Goal: Task Accomplishment & Management: Manage account settings

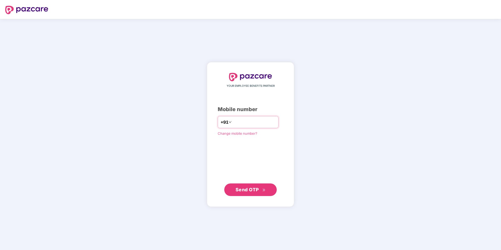
click at [267, 124] on input "number" at bounding box center [254, 122] width 43 height 8
click at [186, 128] on div "YOUR EMPLOYEE BENEFITS PARTNER Mobile number +91 Change mobile number? Send OTP" at bounding box center [250, 135] width 501 height 232
click at [239, 126] on input "number" at bounding box center [254, 122] width 43 height 8
click at [250, 190] on span "Send OTP" at bounding box center [247, 190] width 23 height 6
click at [233, 121] on input "**********" at bounding box center [254, 122] width 43 height 8
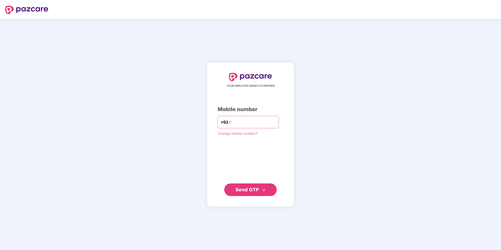
type input "**********"
click at [236, 192] on span "Send OTP" at bounding box center [247, 190] width 23 height 6
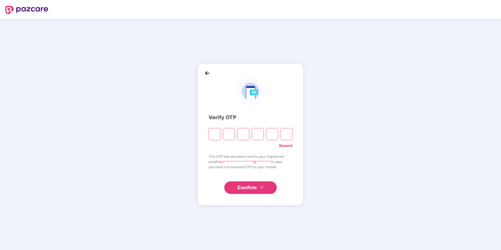
type input "*"
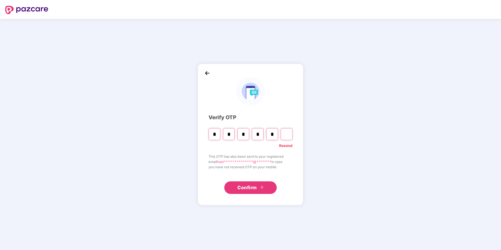
type input "*"
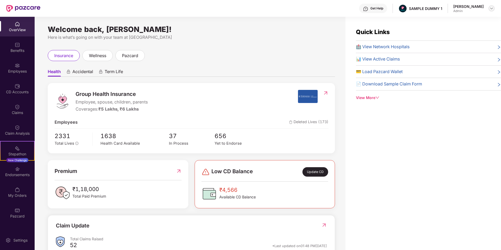
click at [491, 8] on img at bounding box center [492, 8] width 4 height 4
click at [462, 22] on div "Switch to User view" at bounding box center [467, 21] width 68 height 10
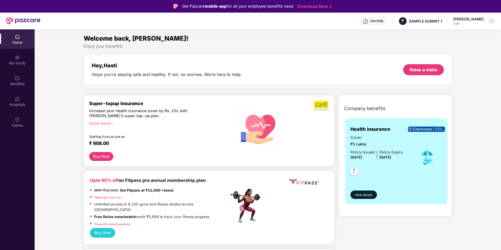
click at [490, 20] on img at bounding box center [492, 21] width 4 height 4
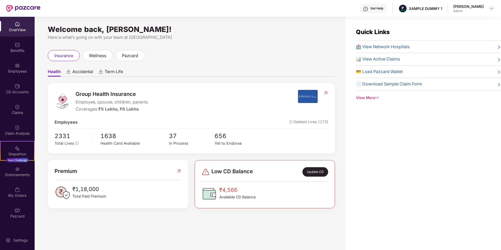
click at [485, 11] on div "Hasti Dedhia Admin" at bounding box center [474, 8] width 41 height 9
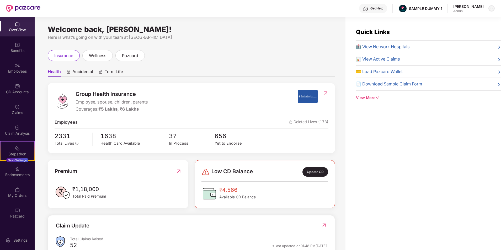
click at [489, 10] on div at bounding box center [492, 8] width 6 height 6
click at [449, 28] on div "Logout" at bounding box center [467, 31] width 68 height 10
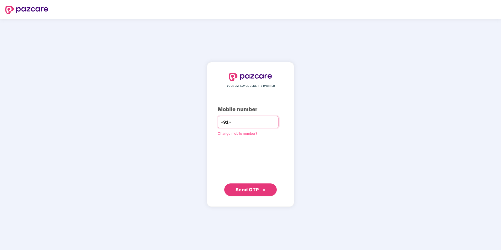
click at [233, 123] on input "number" at bounding box center [254, 122] width 43 height 8
type input "**********"
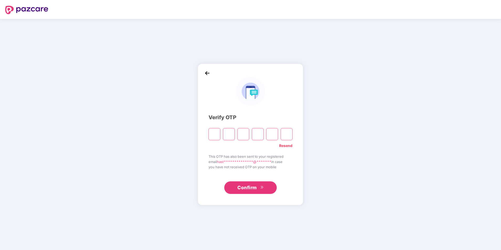
drag, startPoint x: 207, startPoint y: 127, endPoint x: 209, endPoint y: 130, distance: 3.6
click at [207, 127] on div "**********" at bounding box center [251, 135] width 106 height 142
click at [212, 134] on input "Please enter verification code. Digit 1" at bounding box center [215, 134] width 12 height 12
paste input "*"
type input "*"
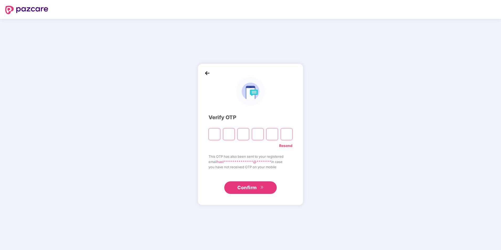
type input "*"
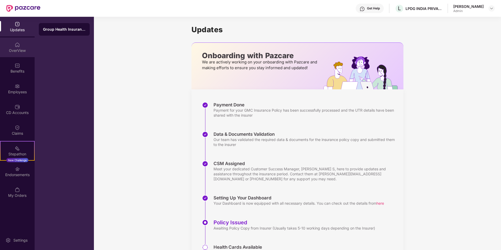
click at [30, 51] on div "OverView" at bounding box center [17, 50] width 35 height 5
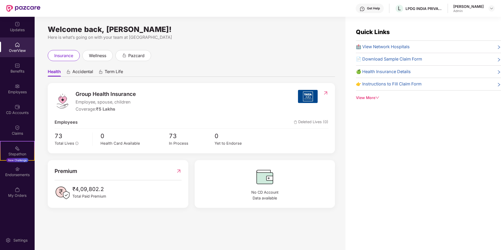
click at [372, 97] on div "View More" at bounding box center [428, 98] width 145 height 6
click at [497, 71] on icon "right" at bounding box center [499, 72] width 4 height 4
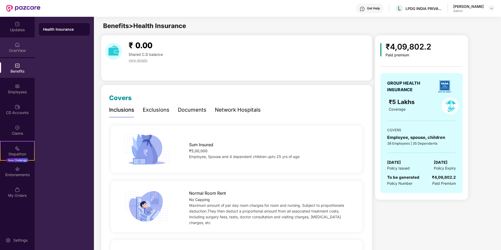
click at [5, 48] on div "OverView" at bounding box center [17, 48] width 35 height 20
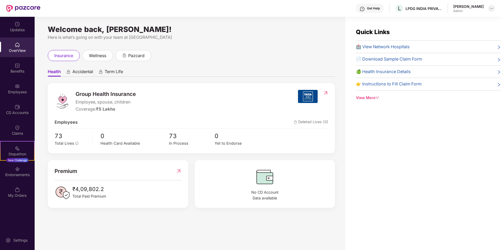
click at [493, 8] on img at bounding box center [492, 8] width 4 height 4
click at [289, 58] on div "insurance wellness pazcard" at bounding box center [191, 55] width 287 height 11
click at [491, 9] on img at bounding box center [492, 8] width 4 height 4
click at [456, 19] on div "Switch to User view" at bounding box center [467, 21] width 68 height 10
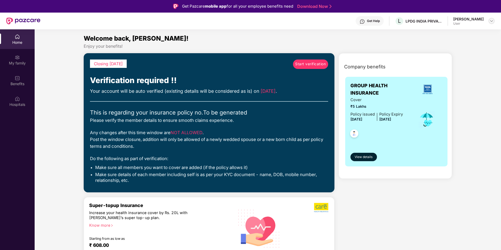
click at [493, 22] on img at bounding box center [492, 21] width 4 height 4
click at [472, 32] on div "Switch to admin view" at bounding box center [467, 33] width 68 height 10
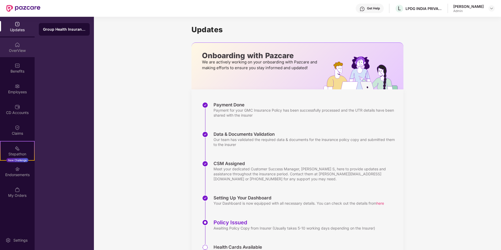
click at [12, 38] on div "OverView" at bounding box center [17, 48] width 35 height 20
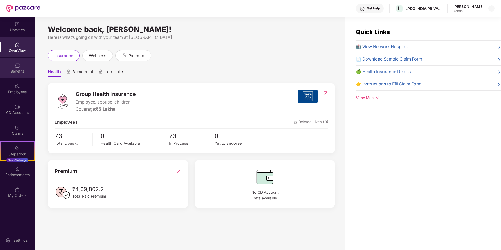
click at [24, 65] on div "Benefits" at bounding box center [17, 68] width 35 height 20
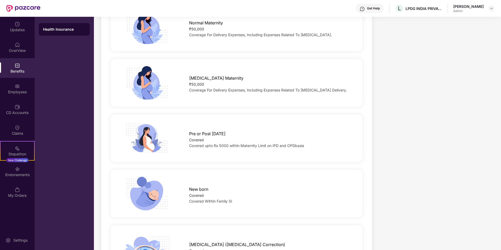
scroll to position [629, 0]
drag, startPoint x: 220, startPoint y: 143, endPoint x: 229, endPoint y: 143, distance: 8.7
click at [229, 143] on span "Covered upto Rs 5000 within Maternity Limit on IPD and OPDbasis" at bounding box center [246, 145] width 115 height 4
drag, startPoint x: 229, startPoint y: 143, endPoint x: 220, endPoint y: 153, distance: 13.5
click at [220, 153] on div "Pre or Post Natal Covered Covered upto Rs 5000 within Maternity Limit on IPD an…" at bounding box center [237, 138] width 252 height 48
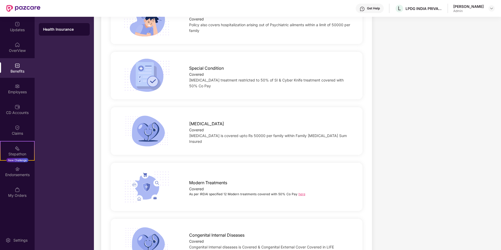
scroll to position [970, 0]
click at [299, 192] on link "here" at bounding box center [302, 194] width 7 height 4
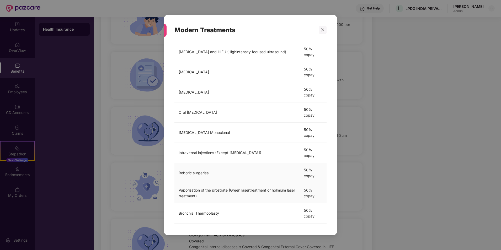
scroll to position [26, 0]
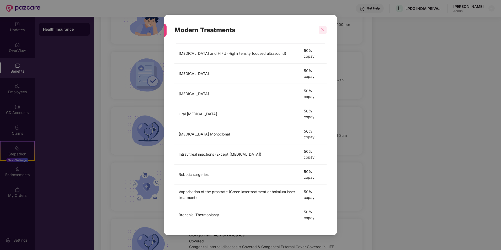
click at [324, 29] on icon "close" at bounding box center [323, 30] width 4 height 4
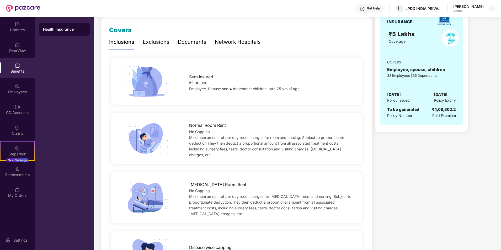
scroll to position [0, 0]
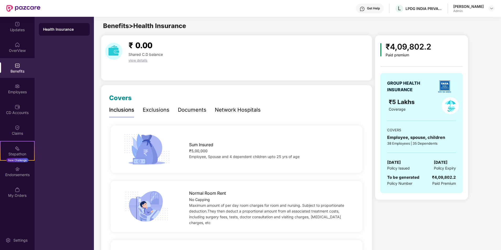
click at [156, 108] on div "Exclusions" at bounding box center [156, 110] width 27 height 8
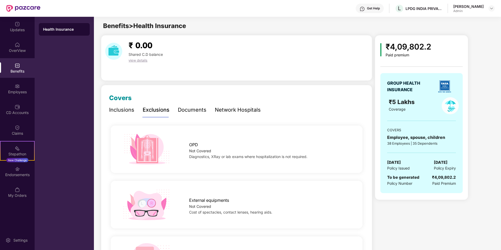
click at [187, 111] on div "Documents" at bounding box center [192, 110] width 29 height 8
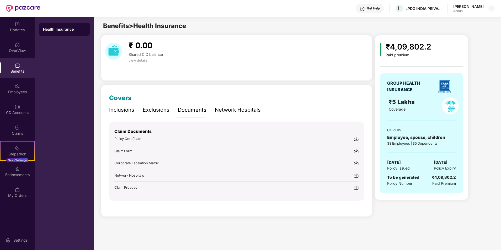
click at [159, 107] on div "Exclusions" at bounding box center [156, 110] width 27 height 8
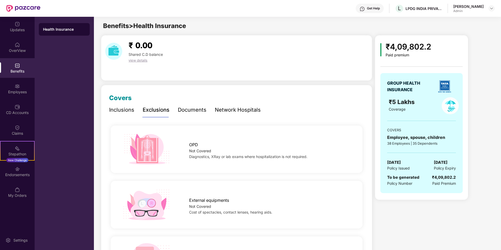
click at [187, 114] on div "Documents" at bounding box center [192, 110] width 29 height 8
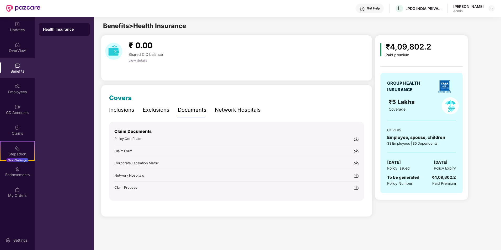
click at [238, 111] on div "Network Hospitals" at bounding box center [238, 110] width 46 height 8
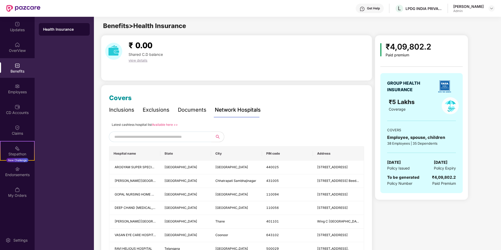
click at [198, 110] on div "Documents" at bounding box center [192, 110] width 29 height 8
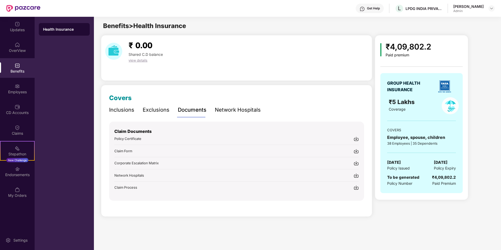
click at [242, 102] on div "Covers Inclusions Exclusions Documents Network Hospitals Sum Insured ₹5,00,000 …" at bounding box center [236, 147] width 255 height 108
click at [241, 108] on div "Network Hospitals" at bounding box center [238, 110] width 46 height 8
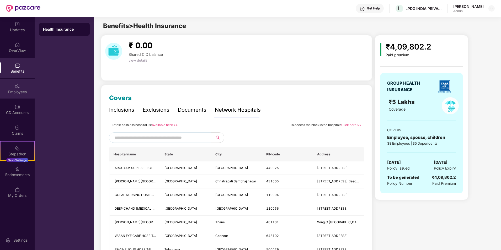
click at [23, 94] on div "Employees" at bounding box center [17, 92] width 35 height 5
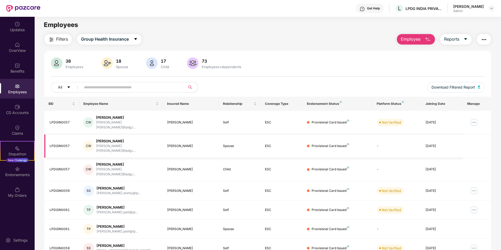
scroll to position [1, 0]
click at [420, 41] on span "Employee" at bounding box center [411, 39] width 20 height 7
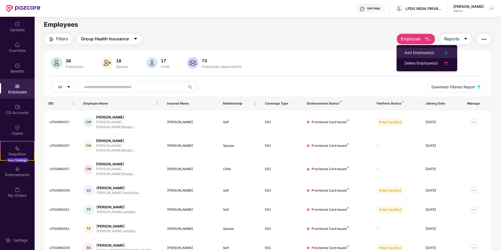
click at [421, 51] on div "Add Employee(s)" at bounding box center [420, 53] width 30 height 6
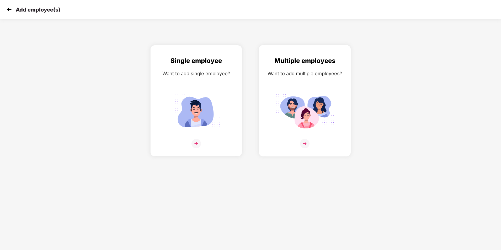
click at [305, 141] on img at bounding box center [304, 143] width 9 height 9
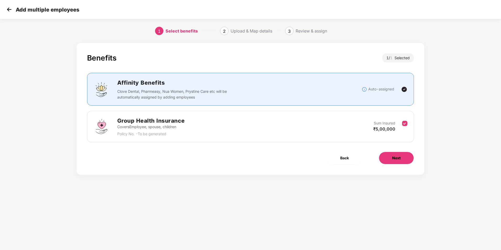
click at [399, 157] on span "Next" at bounding box center [396, 158] width 8 height 6
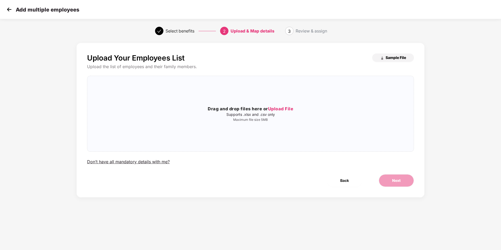
click at [381, 60] on img "button" at bounding box center [382, 58] width 4 height 4
click at [251, 111] on h3 "Drag and drop files here or Upload File" at bounding box center [250, 109] width 327 height 7
click at [388, 183] on button "Next" at bounding box center [396, 181] width 35 height 13
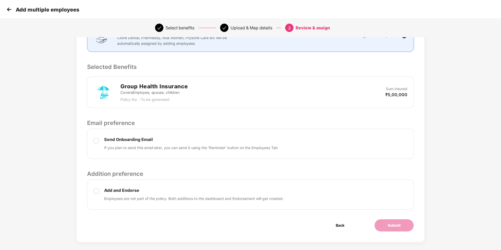
scroll to position [93, 0]
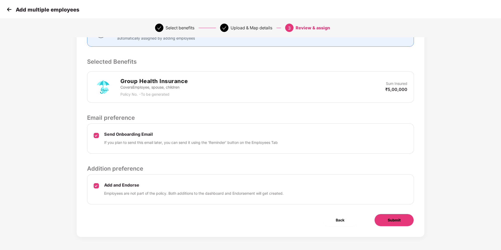
click at [397, 223] on span "Submit" at bounding box center [394, 221] width 13 height 6
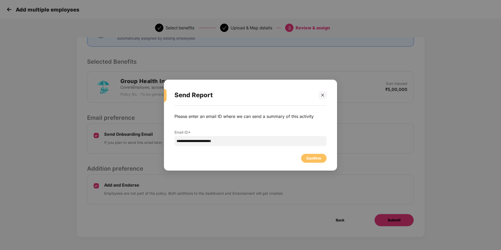
scroll to position [0, 0]
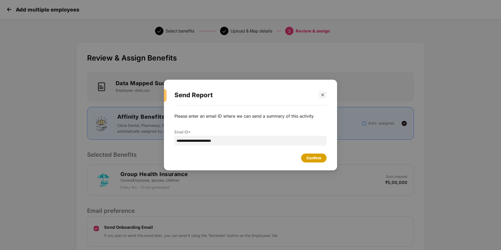
click at [320, 159] on div "Confirm" at bounding box center [314, 158] width 15 height 6
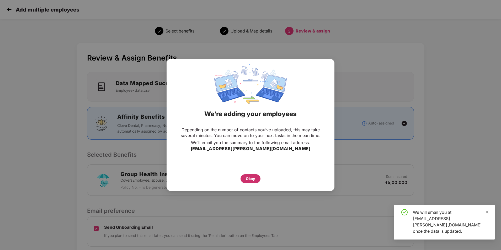
click at [247, 179] on div "Okay" at bounding box center [250, 179] width 9 height 6
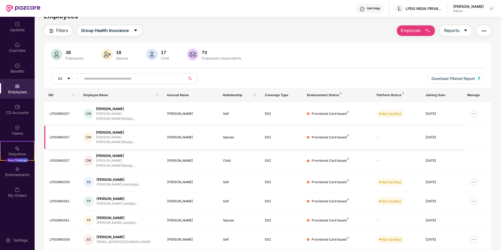
scroll to position [7, 0]
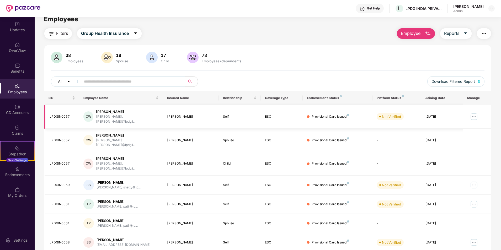
click at [473, 118] on img at bounding box center [474, 117] width 8 height 8
click at [353, 68] on div "38 Employees 18 Spouse 17 Child 73 Employees+dependents All Download Filtered R…" at bounding box center [267, 71] width 447 height 39
click at [117, 120] on td "CW Chirag Wadhwani chirag.wadhwani@lpdg.i..." at bounding box center [121, 117] width 84 height 24
click at [475, 116] on img at bounding box center [474, 117] width 8 height 8
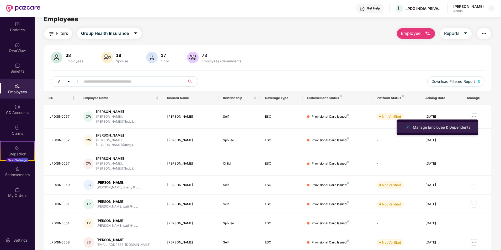
click at [429, 131] on li "Manage Employee & Dependents" at bounding box center [438, 127] width 82 height 10
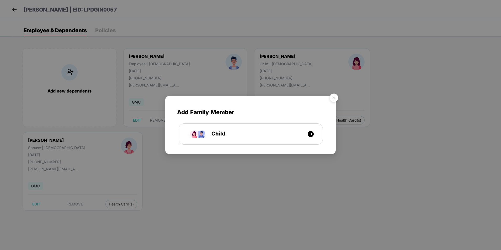
click at [335, 97] on img "Close" at bounding box center [334, 98] width 15 height 15
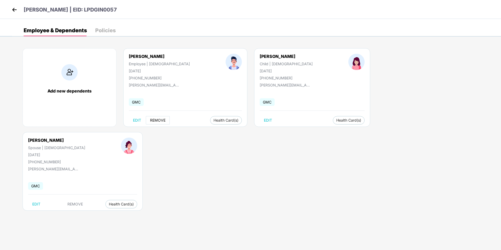
click at [158, 118] on span "REMOVE" at bounding box center [157, 120] width 15 height 4
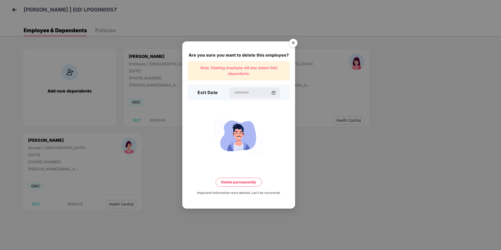
click at [293, 42] on img "Close" at bounding box center [293, 43] width 15 height 15
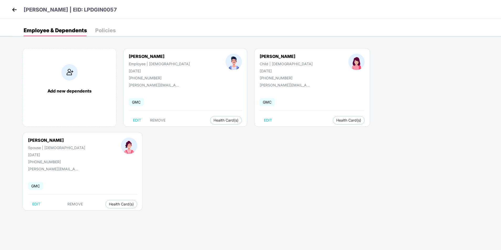
click at [12, 9] on img at bounding box center [14, 10] width 8 height 8
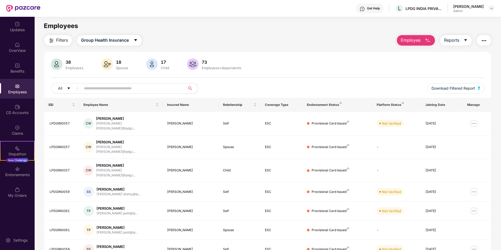
click at [419, 39] on span "Employee" at bounding box center [411, 40] width 20 height 7
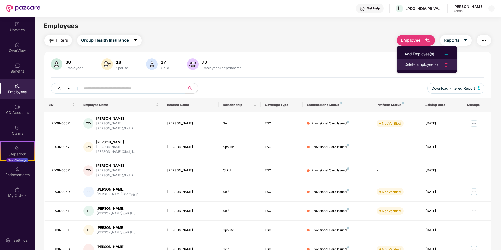
click at [427, 65] on div "Delete Employee(s)" at bounding box center [421, 65] width 33 height 6
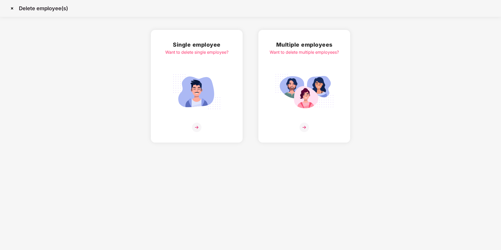
click at [303, 132] on img at bounding box center [304, 127] width 9 height 9
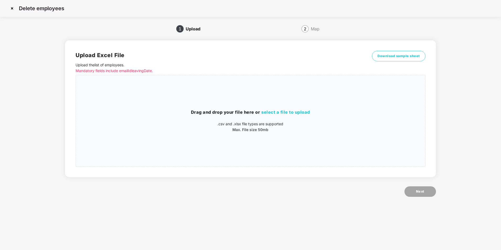
click at [264, 30] on div "2 Map" at bounding box center [311, 29] width 116 height 8
click at [67, 70] on div "Upload Excel File Upload the list of employees . Mandatory fields include email…" at bounding box center [250, 108] width 371 height 137
click at [14, 7] on img at bounding box center [12, 8] width 8 height 8
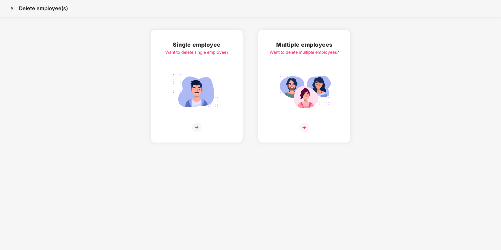
click at [13, 8] on img at bounding box center [12, 8] width 8 height 8
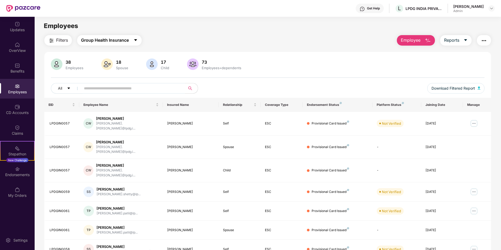
click at [141, 41] on button "Group Health Insurance" at bounding box center [109, 40] width 65 height 10
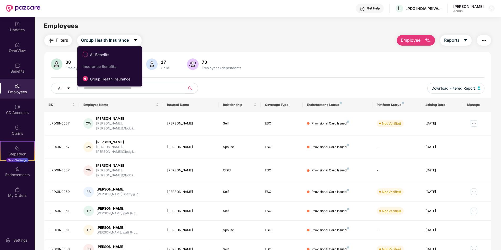
click at [182, 41] on div "Filters Group Health Insurance Employee Reports" at bounding box center [267, 40] width 447 height 10
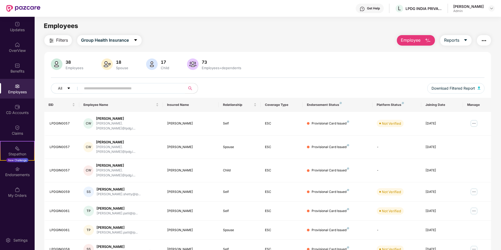
click at [484, 39] on img "button" at bounding box center [484, 41] width 6 height 6
click at [332, 35] on div "Filters Group Health Insurance Employee Reports" at bounding box center [267, 40] width 447 height 10
click at [15, 104] on div at bounding box center [17, 106] width 5 height 5
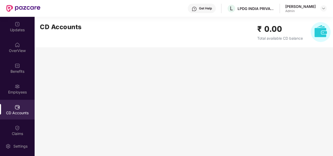
scroll to position [26, 0]
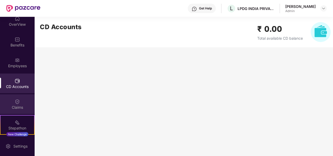
click at [20, 106] on div "Claims" at bounding box center [17, 107] width 35 height 5
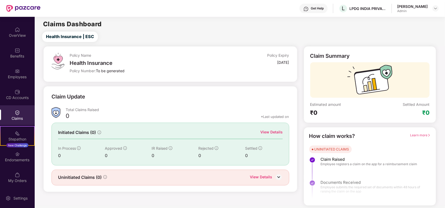
scroll to position [15, 0]
click at [281, 178] on img at bounding box center [279, 177] width 8 height 8
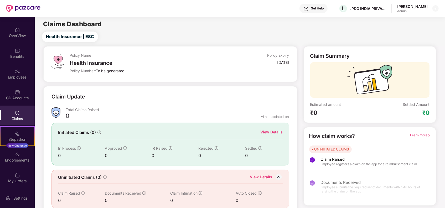
scroll to position [6, 0]
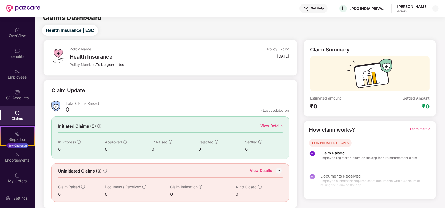
click at [419, 12] on div "Admin" at bounding box center [412, 11] width 30 height 4
click at [433, 11] on div at bounding box center [435, 8] width 6 height 6
click at [436, 8] on img at bounding box center [435, 8] width 4 height 4
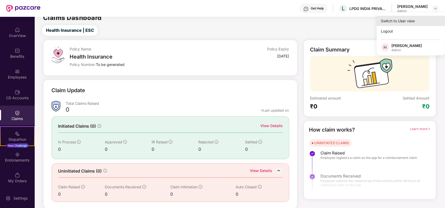
click at [398, 22] on div "Switch to User view" at bounding box center [410, 21] width 68 height 10
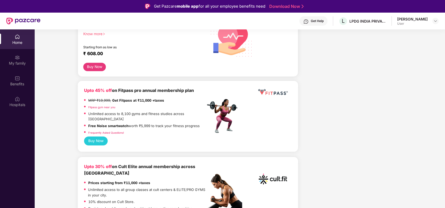
scroll to position [210, 0]
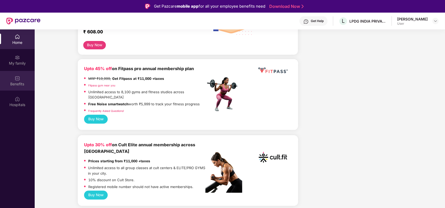
click at [19, 81] on div "Benefits" at bounding box center [17, 81] width 35 height 20
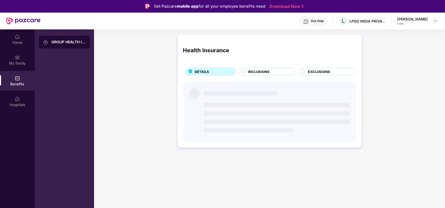
scroll to position [0, 0]
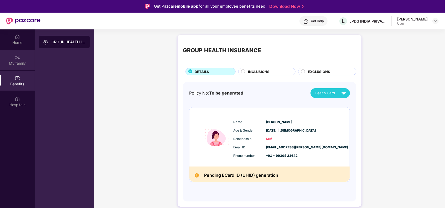
click at [10, 67] on div "My family" at bounding box center [17, 60] width 35 height 20
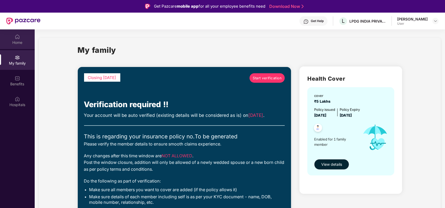
click at [18, 45] on div "Home" at bounding box center [17, 39] width 35 height 20
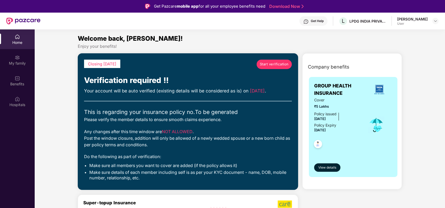
click at [277, 67] on link "Start verification" at bounding box center [273, 64] width 35 height 9
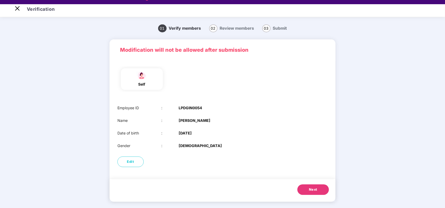
scroll to position [13, 0]
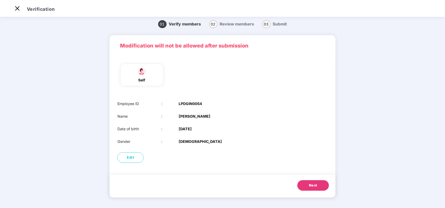
click at [313, 185] on span "Next" at bounding box center [313, 185] width 8 height 5
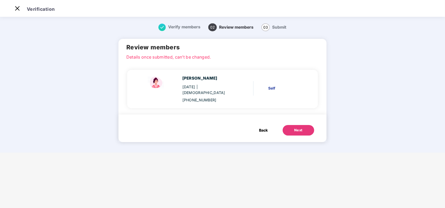
scroll to position [0, 0]
click at [294, 128] on div "Next" at bounding box center [298, 130] width 8 height 5
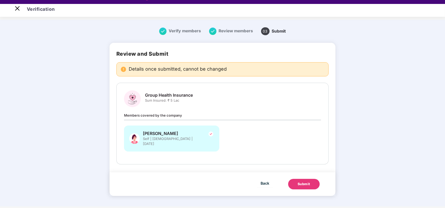
scroll to position [13, 0]
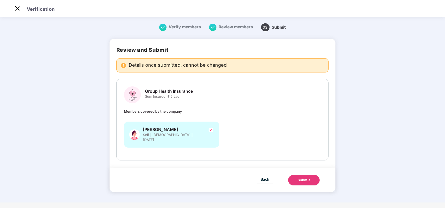
click at [311, 177] on button "Submit" at bounding box center [303, 180] width 31 height 10
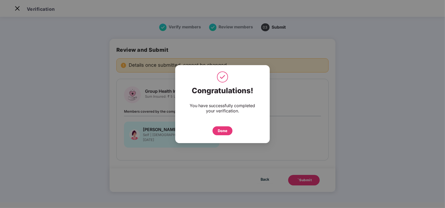
click at [221, 133] on div "Done" at bounding box center [222, 131] width 9 height 6
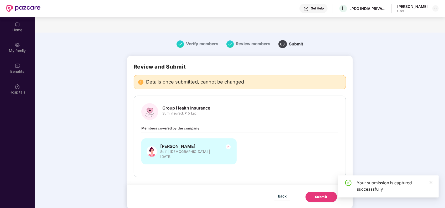
scroll to position [29, 0]
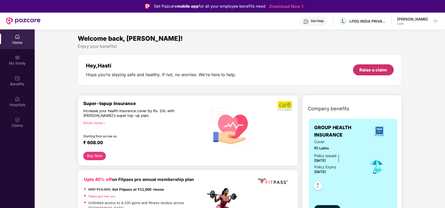
click at [366, 72] on div "Raise a claim" at bounding box center [373, 70] width 28 height 6
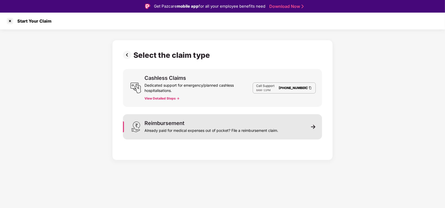
click at [311, 126] on div "Reimbursement Already paid for medical expenses out of pocket? File a reimburse…" at bounding box center [222, 126] width 199 height 25
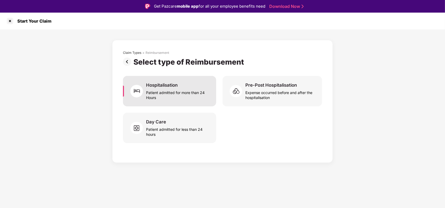
click at [209, 105] on div "Hospitalisation Patient admitted for more than 24 Hours" at bounding box center [169, 91] width 93 height 30
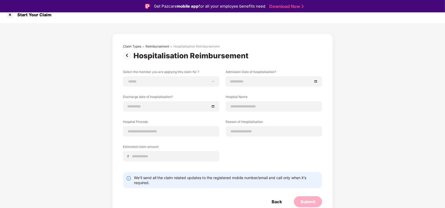
scroll to position [13, 0]
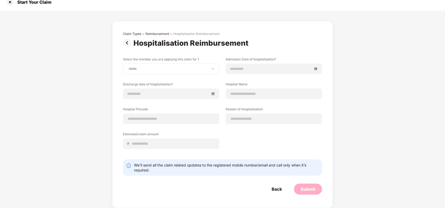
click at [173, 71] on div "**********" at bounding box center [171, 69] width 96 height 10
click at [213, 70] on select "**********" at bounding box center [170, 69] width 87 height 4
select select "**********"
click at [127, 67] on select "**********" at bounding box center [170, 69] width 87 height 4
click at [124, 40] on img at bounding box center [128, 43] width 10 height 8
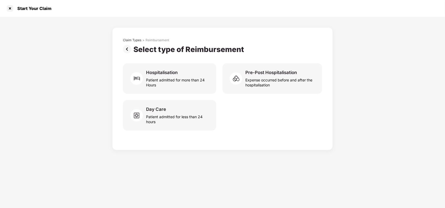
click at [127, 49] on img at bounding box center [128, 49] width 10 height 8
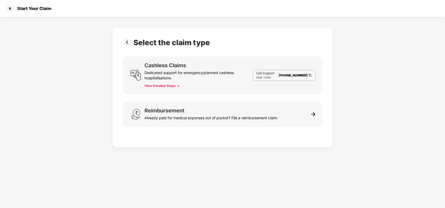
click at [170, 85] on button "View Detailed Steps ->" at bounding box center [161, 86] width 35 height 4
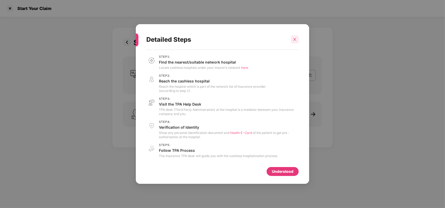
click at [297, 41] on div at bounding box center [295, 39] width 8 height 8
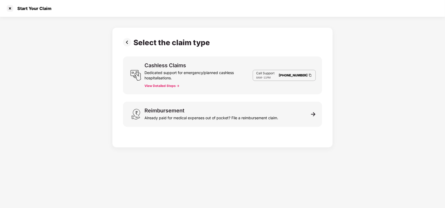
click at [157, 77] on div "Dedicated support for emergency/planned cashless hospitalisations." at bounding box center [198, 74] width 108 height 13
click at [126, 41] on img at bounding box center [128, 42] width 10 height 8
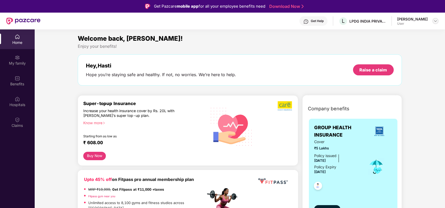
click at [434, 20] on img at bounding box center [435, 21] width 4 height 4
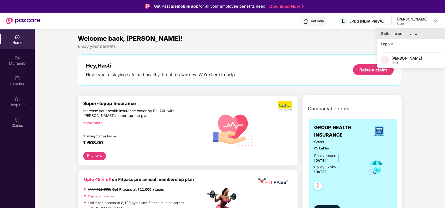
click at [394, 35] on div "Switch to admin view" at bounding box center [410, 33] width 68 height 10
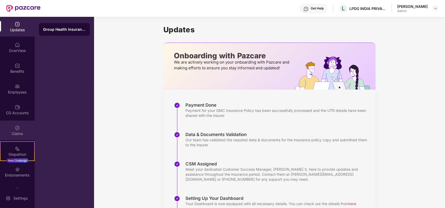
click at [16, 131] on div "Claims" at bounding box center [17, 133] width 35 height 5
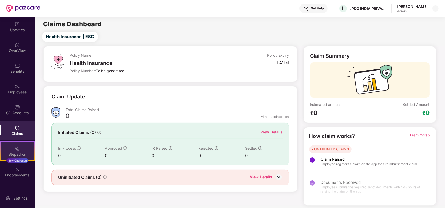
click at [19, 150] on div "Stepathon New Challenge" at bounding box center [17, 151] width 35 height 20
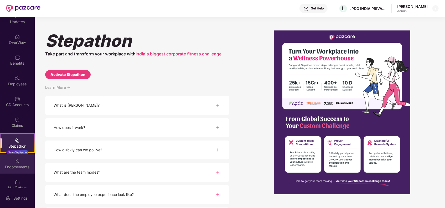
scroll to position [15, 0]
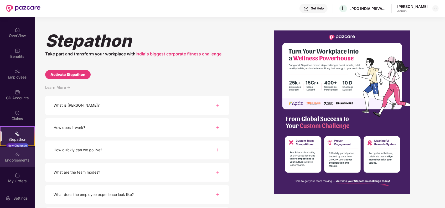
click at [7, 162] on div "Endorsements" at bounding box center [17, 159] width 35 height 5
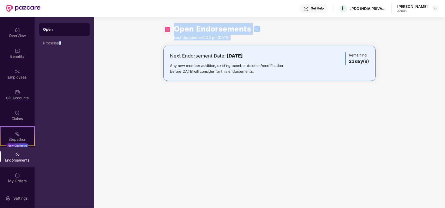
drag, startPoint x: 60, startPoint y: 44, endPoint x: 109, endPoint y: 56, distance: 50.2
click at [109, 56] on div "Updates OverView Benefits Employees CD Accounts Claims Stepathon New Challenge …" at bounding box center [222, 112] width 445 height 191
drag, startPoint x: 109, startPoint y: 56, endPoint x: 132, endPoint y: 65, distance: 24.9
click at [132, 65] on div "Next Endorsement Date: [DATE] Any new member addition, existing member deletion…" at bounding box center [269, 69] width 351 height 46
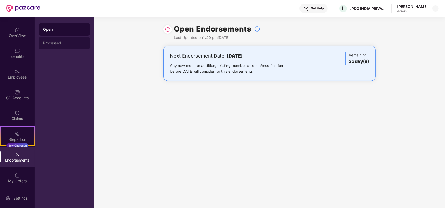
click at [48, 48] on div "Processed" at bounding box center [64, 43] width 51 height 13
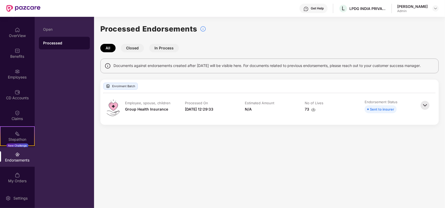
click at [125, 52] on div "Processed Endorsements All Closed In Process Documents against endorsements cre…" at bounding box center [269, 74] width 338 height 102
click at [127, 51] on button "Closed" at bounding box center [132, 48] width 23 height 8
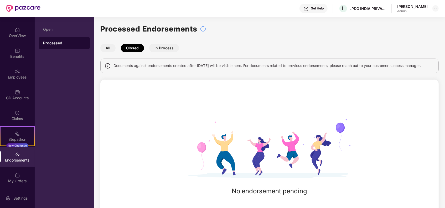
click at [162, 51] on button "In Process" at bounding box center [164, 48] width 30 height 8
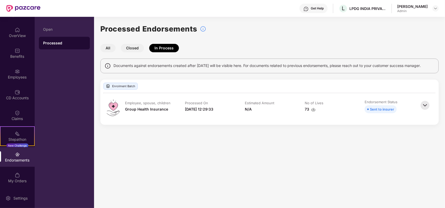
click at [110, 50] on button "All" at bounding box center [107, 48] width 15 height 8
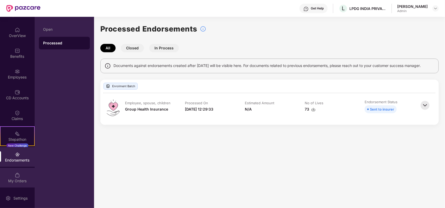
click at [23, 181] on div "My Orders" at bounding box center [17, 180] width 35 height 5
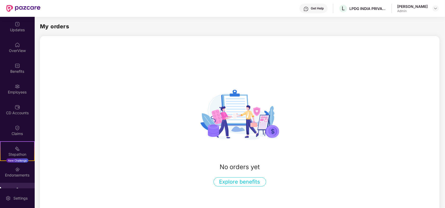
drag, startPoint x: 416, startPoint y: 4, endPoint x: 420, endPoint y: 6, distance: 4.8
click at [416, 4] on div "[PERSON_NAME]" at bounding box center [412, 6] width 30 height 5
click at [436, 10] on img at bounding box center [435, 8] width 4 height 4
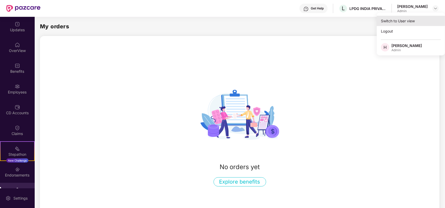
click at [394, 18] on div "Switch to User view" at bounding box center [410, 21] width 68 height 10
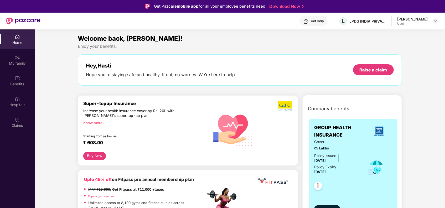
click at [90, 120] on div "Know more" at bounding box center [142, 122] width 119 height 4
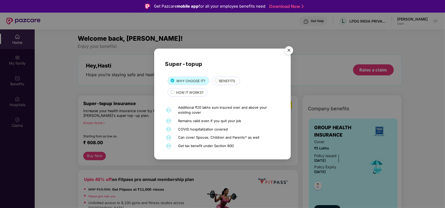
click at [288, 49] on img "Close" at bounding box center [288, 51] width 15 height 15
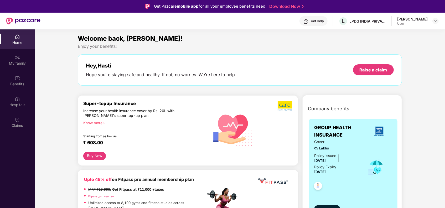
click at [95, 156] on button "Buy Now" at bounding box center [94, 156] width 23 height 8
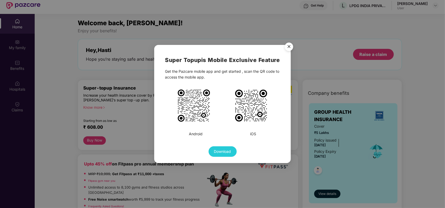
scroll to position [29, 0]
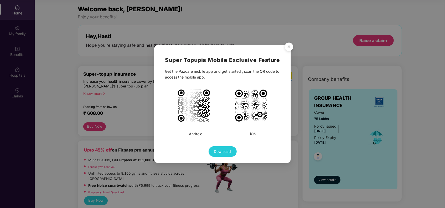
click at [289, 45] on img "Close" at bounding box center [288, 47] width 15 height 15
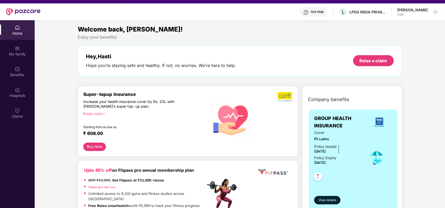
scroll to position [0, 0]
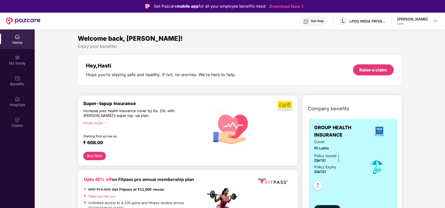
click at [100, 122] on div "Know more" at bounding box center [142, 122] width 119 height 4
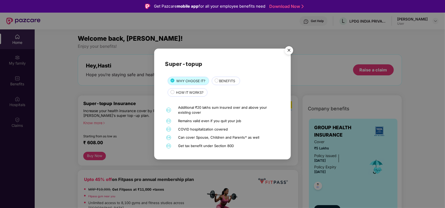
click at [185, 94] on span "HOW IT WORKS?" at bounding box center [190, 92] width 28 height 5
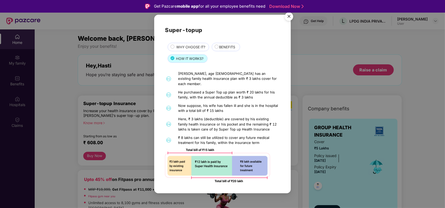
click at [287, 20] on img "Close" at bounding box center [288, 17] width 15 height 15
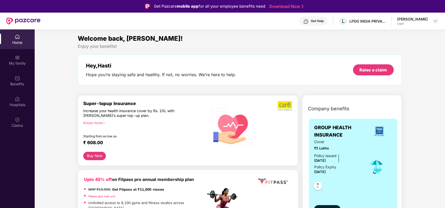
click at [97, 125] on div "Super-topup Insurance Increase your health insurance cover by Rs. 20L with [PER…" at bounding box center [144, 126] width 122 height 51
click at [97, 124] on div "Know more" at bounding box center [142, 122] width 119 height 4
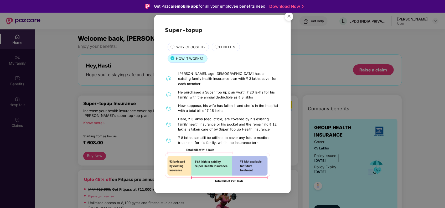
click at [288, 18] on img "Close" at bounding box center [288, 17] width 15 height 15
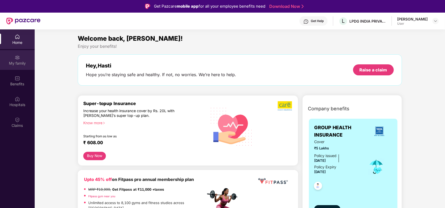
click at [8, 67] on div "My family" at bounding box center [17, 60] width 35 height 20
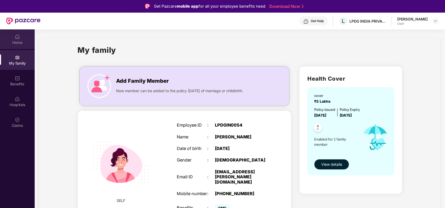
click at [19, 40] on div "Home" at bounding box center [17, 42] width 35 height 5
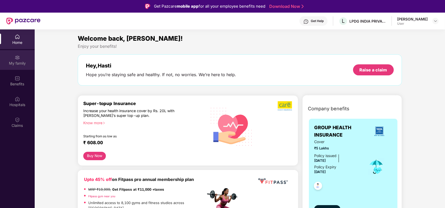
click at [23, 58] on div "My family" at bounding box center [17, 60] width 35 height 20
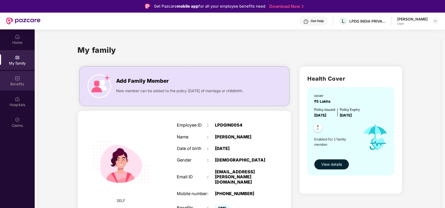
click at [10, 80] on div "Benefits" at bounding box center [17, 81] width 35 height 20
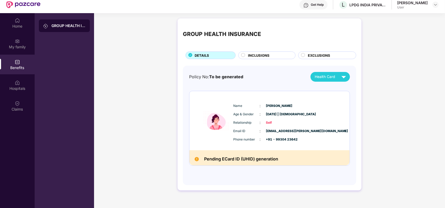
scroll to position [29, 0]
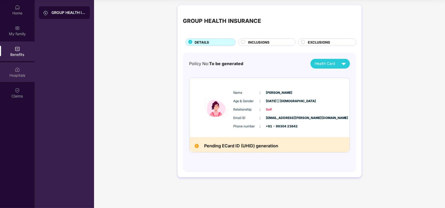
click at [18, 75] on div "Hospitals" at bounding box center [17, 75] width 35 height 5
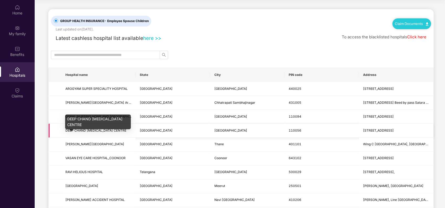
scroll to position [70, 0]
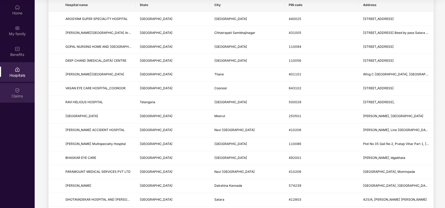
click at [18, 97] on div "Claims" at bounding box center [17, 95] width 35 height 5
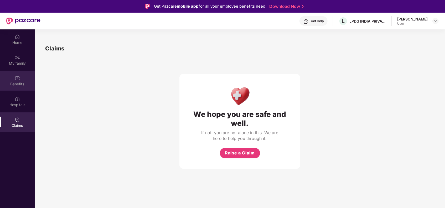
click at [13, 82] on div "Benefits" at bounding box center [17, 83] width 35 height 5
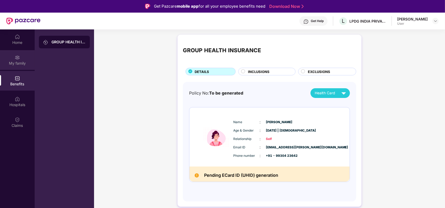
click at [23, 60] on div "My family" at bounding box center [17, 60] width 35 height 20
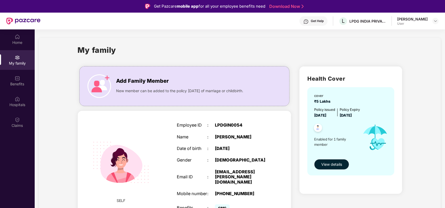
click at [409, 18] on div "[PERSON_NAME]" at bounding box center [412, 19] width 30 height 5
click at [435, 20] on img at bounding box center [435, 21] width 4 height 4
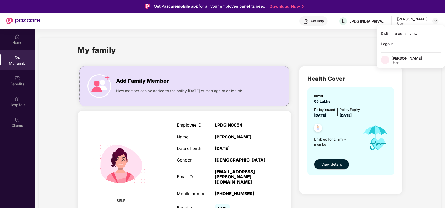
click at [406, 60] on div "[PERSON_NAME]" at bounding box center [406, 58] width 30 height 5
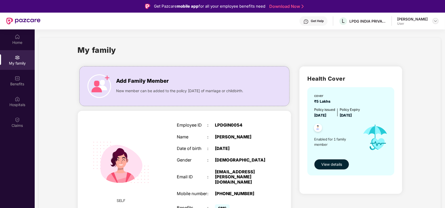
click at [435, 23] on div at bounding box center [435, 21] width 6 height 6
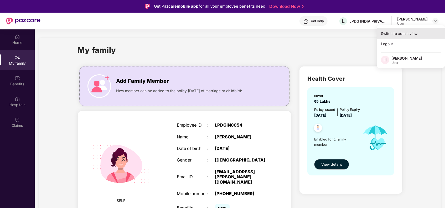
click at [422, 34] on div "Switch to admin view" at bounding box center [410, 33] width 68 height 10
